Goal: Navigation & Orientation: Find specific page/section

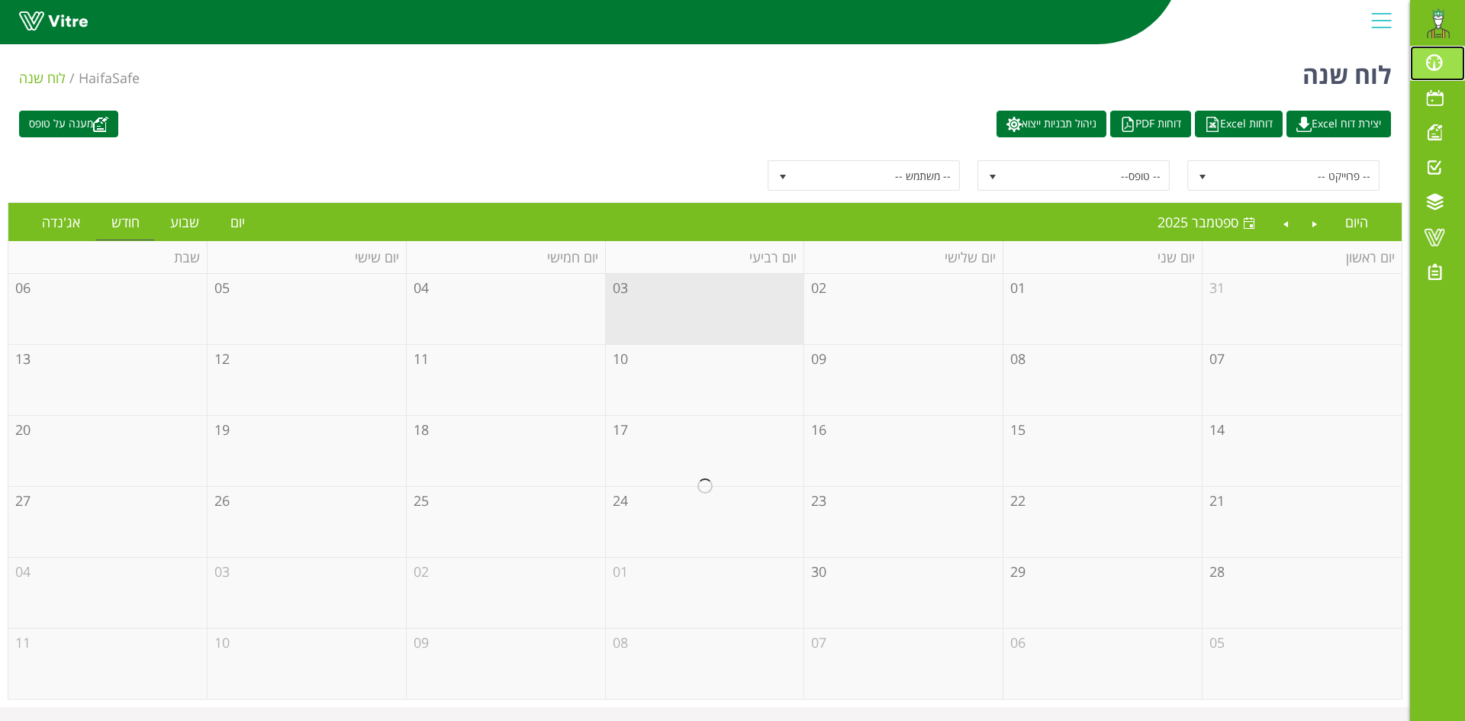
click at [1434, 66] on span at bounding box center [1435, 62] width 38 height 18
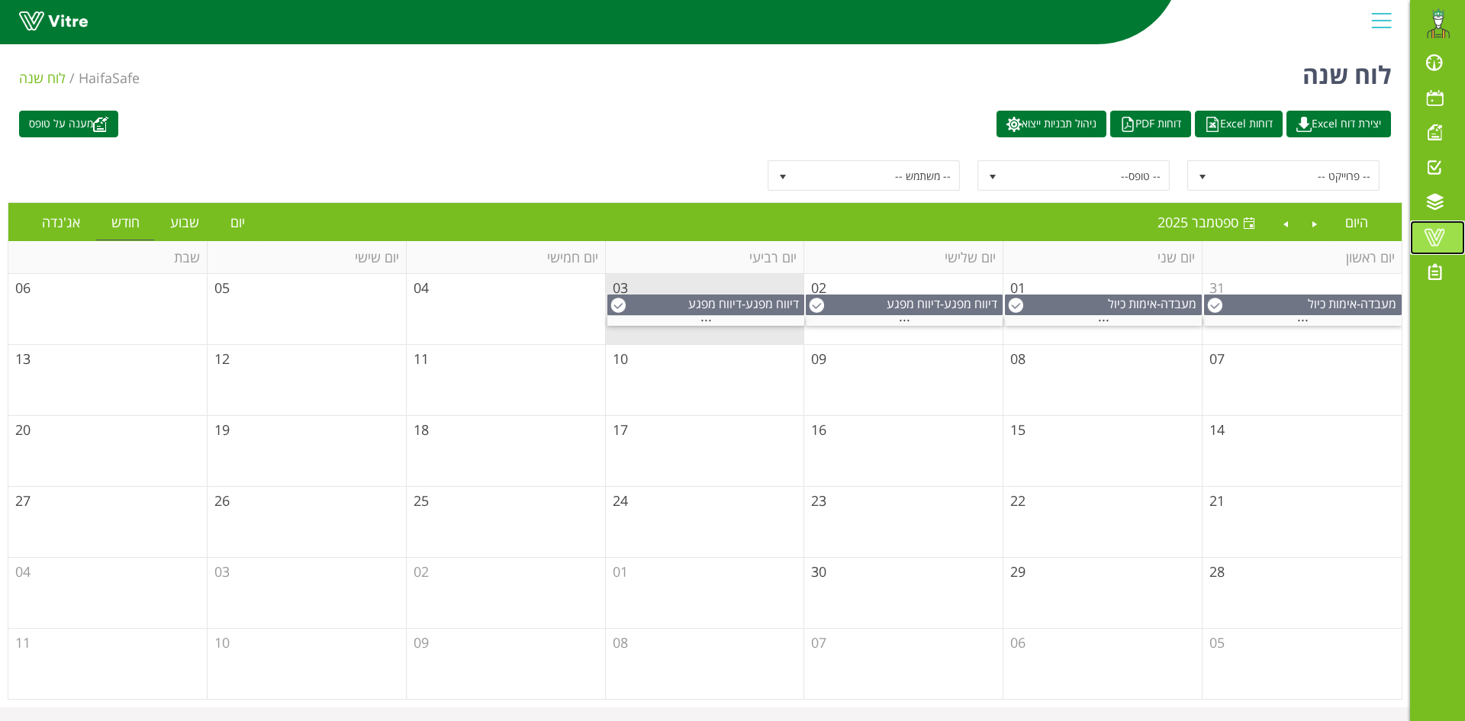
click at [1435, 228] on span at bounding box center [1435, 237] width 38 height 18
click at [1434, 65] on span at bounding box center [1435, 62] width 38 height 18
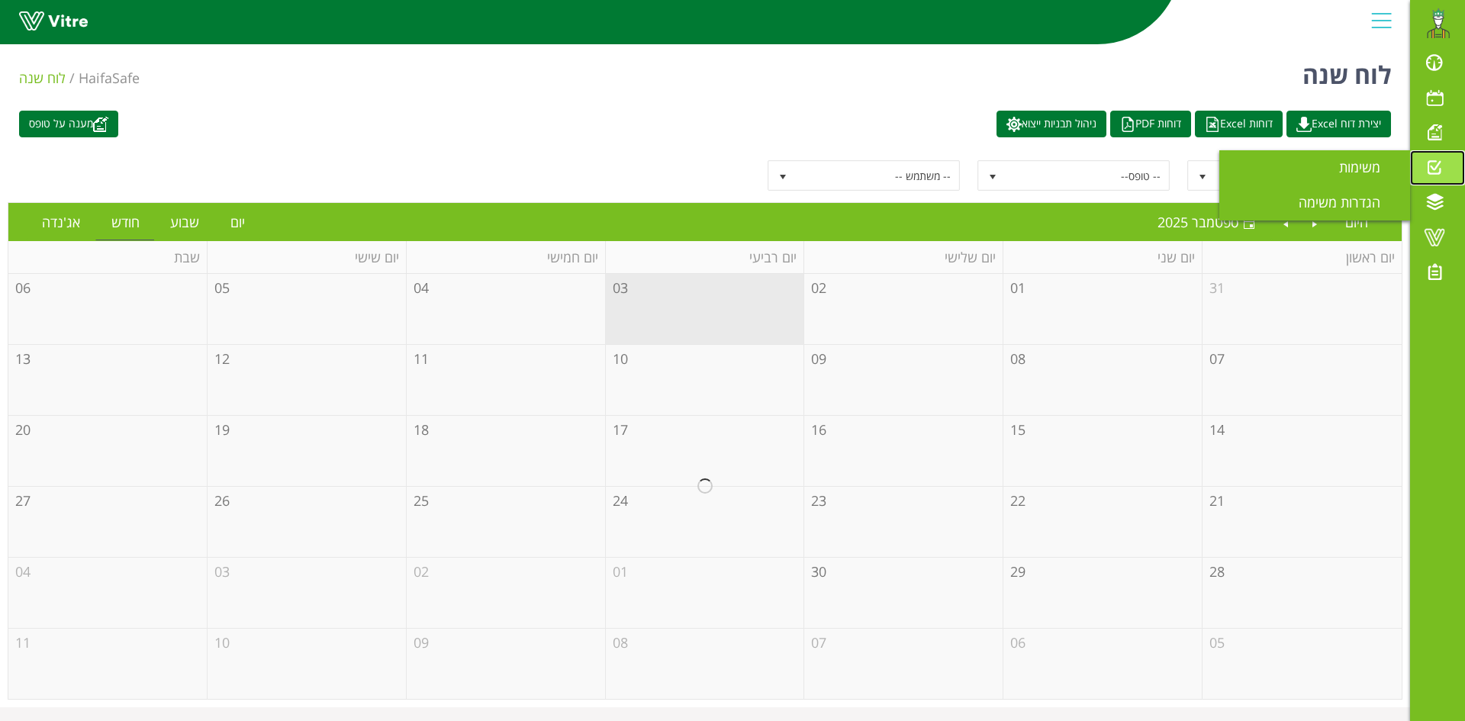
click at [1434, 160] on span at bounding box center [1435, 167] width 38 height 18
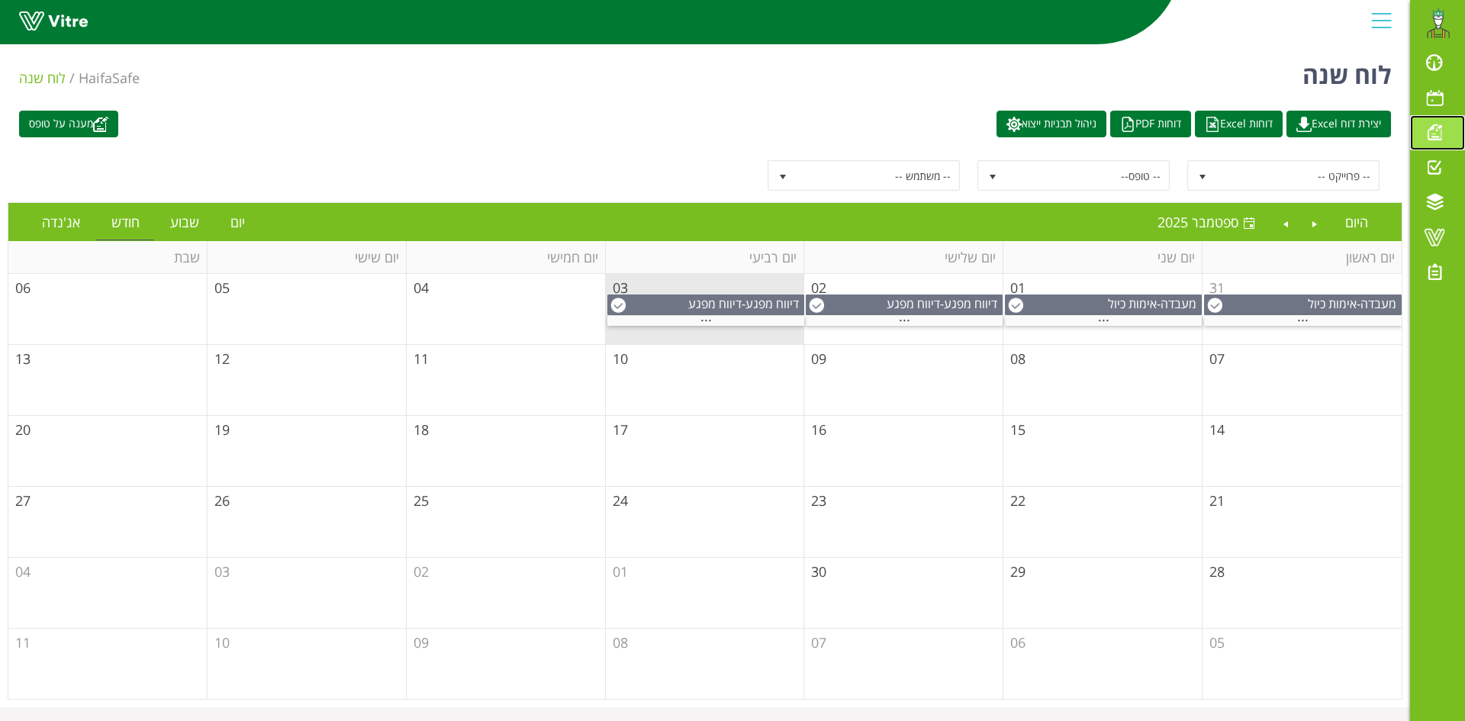
click at [1433, 132] on span at bounding box center [1435, 132] width 38 height 18
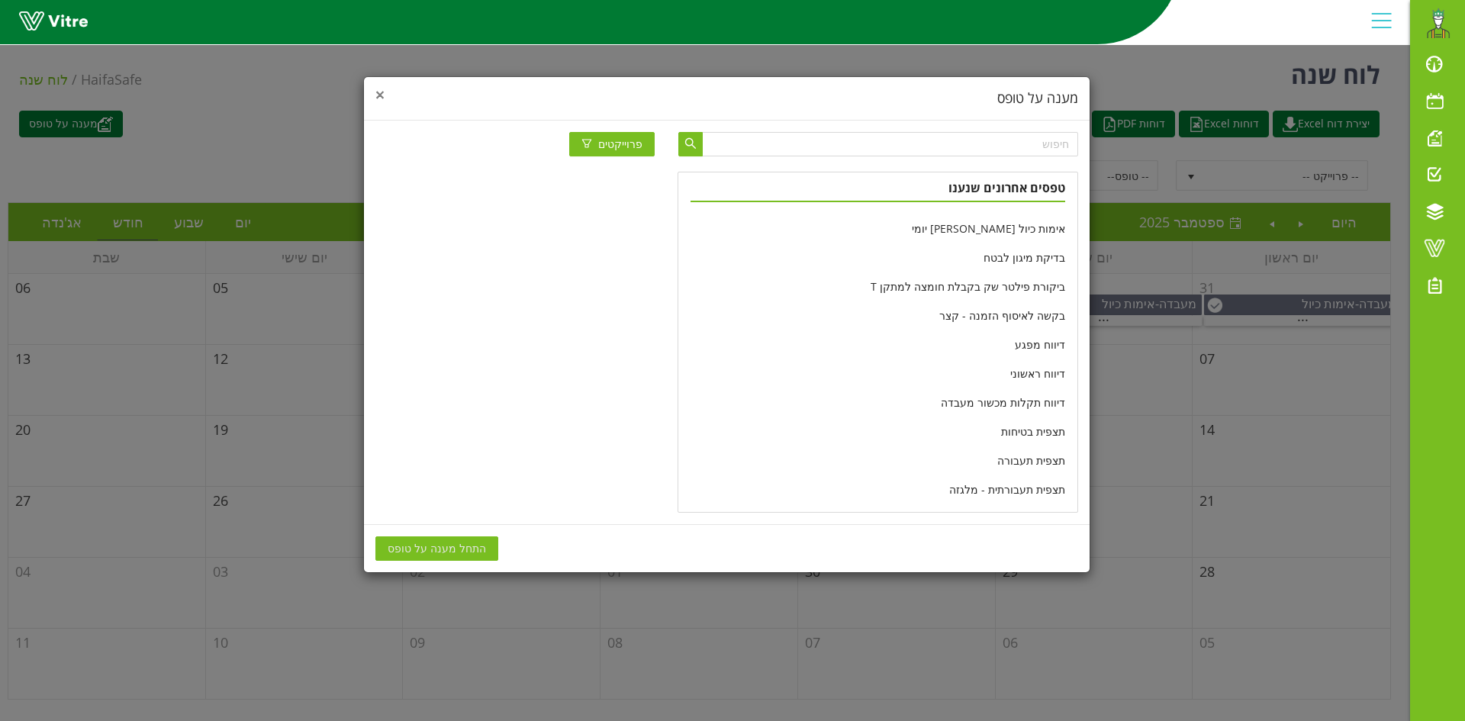
click at [377, 90] on span "×" at bounding box center [380, 94] width 9 height 21
